Goal: Check status: Check status

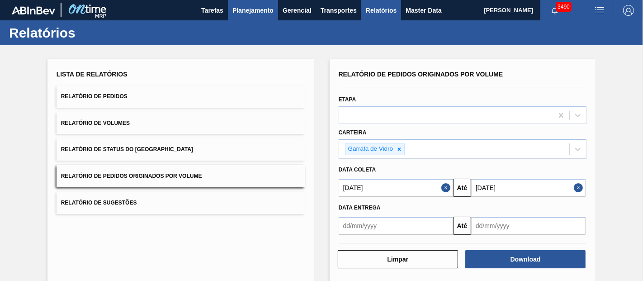
click at [261, 14] on span "Planejamento" at bounding box center [252, 10] width 41 height 11
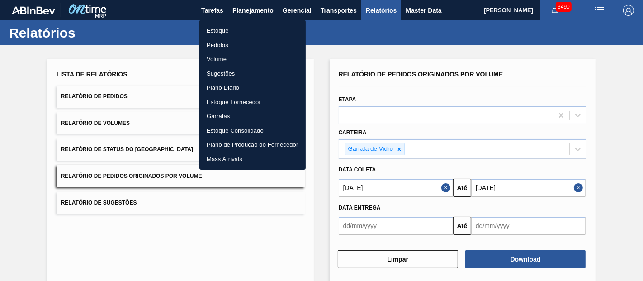
click at [221, 43] on li "Pedidos" at bounding box center [252, 45] width 106 height 14
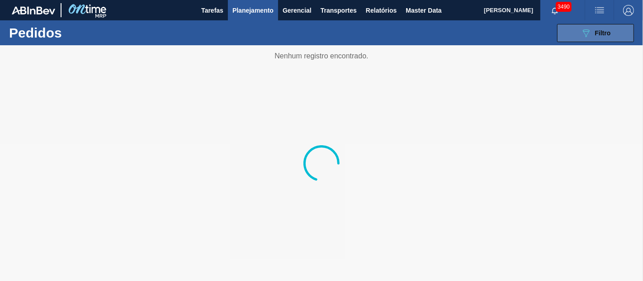
click at [590, 37] on icon "089F7B8B-B2A5-4AFE-B5C0-19BA573D28AC" at bounding box center [586, 33] width 11 height 11
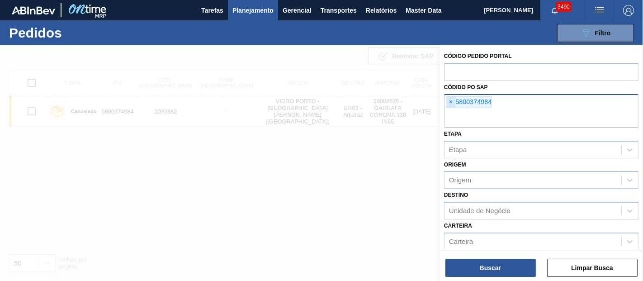
click at [451, 102] on span "×" at bounding box center [451, 102] width 9 height 11
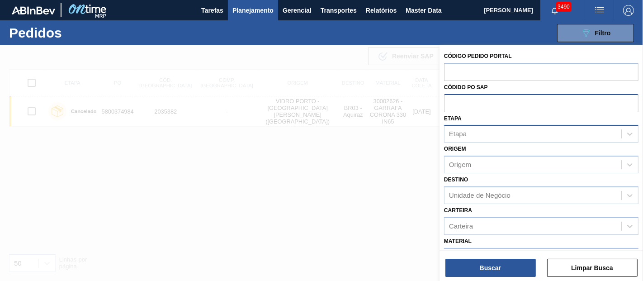
paste input "text"
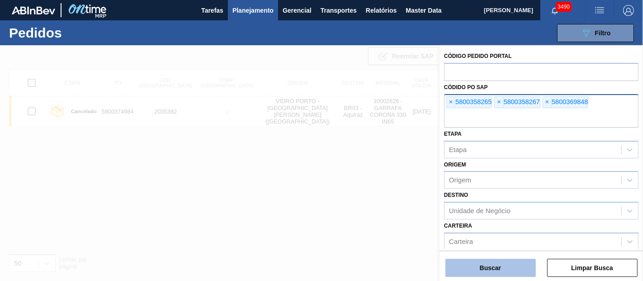
click at [495, 273] on button "Buscar" at bounding box center [491, 268] width 90 height 18
